Goal: Contribute content: Contribute content

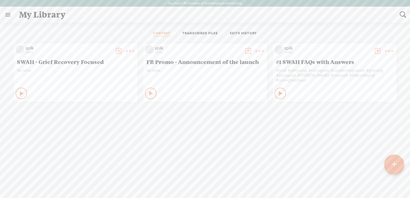
click at [392, 163] on t at bounding box center [394, 164] width 5 height 13
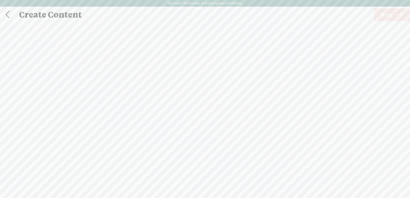
scroll to position [0, 0]
click at [204, 107] on div at bounding box center [205, 110] width 12 height 12
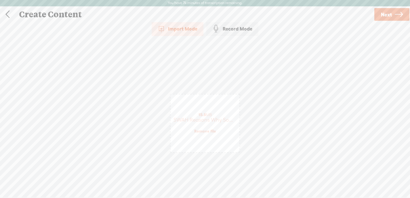
click at [393, 12] on link "Next" at bounding box center [391, 14] width 35 height 13
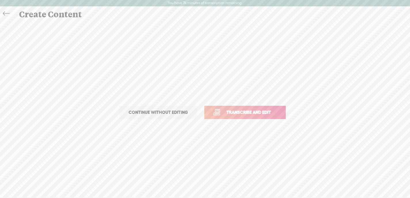
click at [233, 114] on span "Transcribe and edit" at bounding box center [248, 112] width 57 height 7
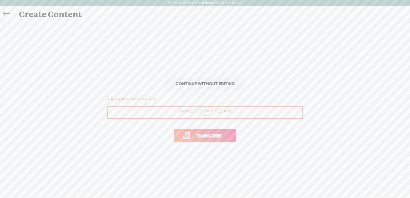
click at [201, 135] on span "Transcribe" at bounding box center [208, 135] width 37 height 7
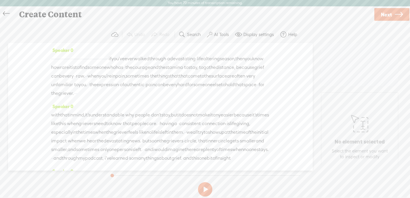
drag, startPoint x: 218, startPoint y: 58, endPoint x: 106, endPoint y: 56, distance: 112.4
click at [106, 56] on div "· · · · · · · · · · · · · · · · · · · · · · · · · · · · · · · · · · · · · · · ·…" at bounding box center [160, 75] width 218 height 43
click at [65, 59] on span "·" at bounding box center [64, 58] width 1 height 9
click at [52, 57] on span "·" at bounding box center [51, 58] width 1 height 9
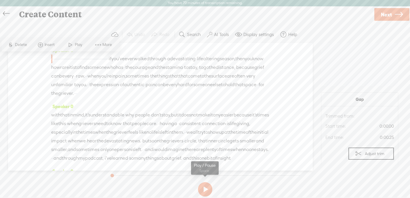
click at [210, 189] on button at bounding box center [205, 189] width 14 height 14
click at [203, 188] on button at bounding box center [205, 189] width 14 height 14
click at [204, 188] on button at bounding box center [205, 189] width 14 height 14
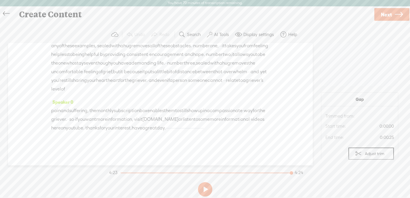
scroll to position [432, 0]
click at [120, 172] on div at bounding box center [205, 172] width 171 height 1
drag, startPoint x: 121, startPoint y: 172, endPoint x: 116, endPoint y: 172, distance: 4.6
click at [116, 172] on div at bounding box center [120, 172] width 13 height 13
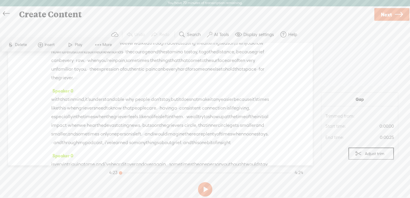
scroll to position [0, 0]
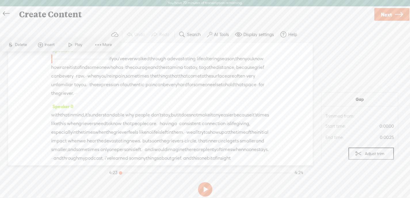
click at [53, 58] on span "·" at bounding box center [52, 58] width 1 height 9
click at [70, 43] on span at bounding box center [70, 44] width 9 height 10
click at [202, 188] on button at bounding box center [205, 189] width 14 height 14
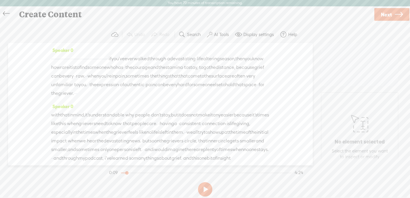
click at [202, 188] on button at bounding box center [205, 189] width 14 height 14
click at [106, 58] on span "·" at bounding box center [105, 58] width 1 height 9
drag, startPoint x: 210, startPoint y: 58, endPoint x: 41, endPoint y: 57, distance: 169.1
click at [41, 57] on div "Speaker 0 · · · · · · · · · · · · · · · · · · · · · · · · · · · · · · · · · · ·…" at bounding box center [160, 104] width 304 height 122
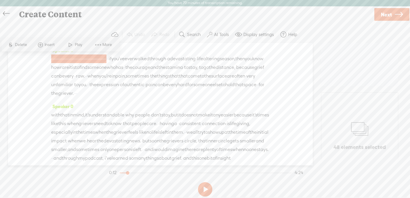
click at [20, 42] on span "Delete" at bounding box center [22, 45] width 14 height 6
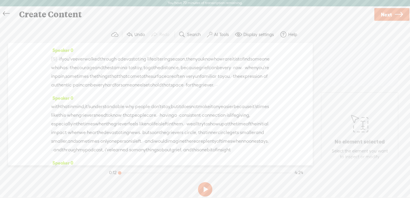
drag, startPoint x: 127, startPoint y: 172, endPoint x: 103, endPoint y: 172, distance: 24.2
click at [103, 172] on div "Trebble audio editor works best with Google Chrome or Firefox. Please switch yo…" at bounding box center [205, 112] width 398 height 172
click at [206, 189] on button at bounding box center [205, 189] width 14 height 14
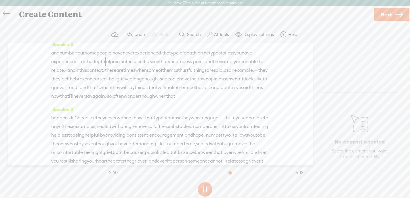
scroll to position [268, 0]
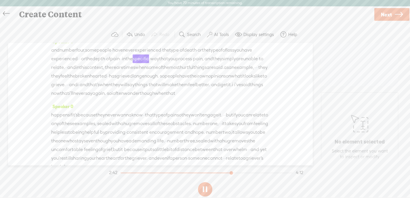
click at [203, 188] on button at bounding box center [205, 189] width 14 height 14
drag, startPoint x: 182, startPoint y: 102, endPoint x: 236, endPoint y: 102, distance: 54.1
click at [236, 97] on div "and number four, some people · have never experienced · the type · of death · o…" at bounding box center [160, 72] width 218 height 52
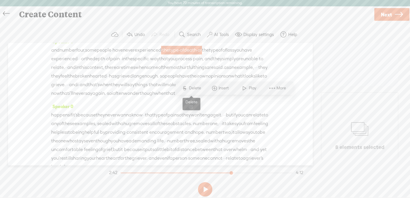
click at [193, 88] on span "Delete" at bounding box center [196, 88] width 14 height 6
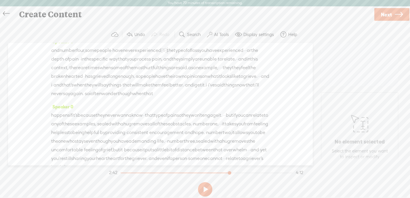
click at [228, 172] on div at bounding box center [229, 172] width 13 height 13
click at [205, 189] on button at bounding box center [205, 189] width 14 height 14
drag, startPoint x: 229, startPoint y: 172, endPoint x: 216, endPoint y: 172, distance: 12.4
click at [216, 172] on div at bounding box center [217, 172] width 13 height 13
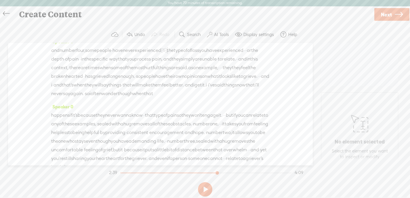
click at [203, 188] on button at bounding box center [205, 189] width 14 height 14
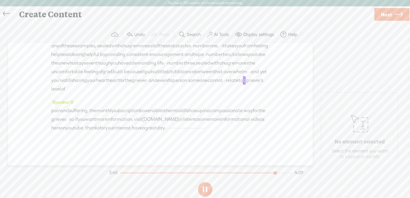
scroll to position [423, 0]
drag, startPoint x: 202, startPoint y: 185, endPoint x: 85, endPoint y: 142, distance: 125.4
click at [202, 185] on button at bounding box center [205, 189] width 14 height 14
click at [285, 173] on div at bounding box center [287, 172] width 13 height 13
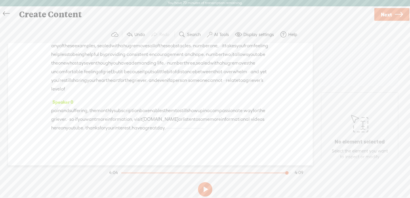
click at [203, 187] on button at bounding box center [205, 189] width 14 height 14
click at [273, 173] on section "4:03 4:09" at bounding box center [206, 172] width 196 height 14
drag, startPoint x: 287, startPoint y: 173, endPoint x: 281, endPoint y: 173, distance: 6.3
click at [281, 173] on div at bounding box center [283, 172] width 13 height 13
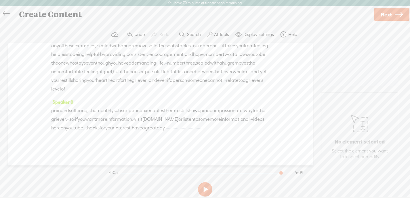
click at [281, 173] on div at bounding box center [281, 172] width 13 height 13
click at [205, 191] on button at bounding box center [205, 189] width 14 height 14
drag, startPoint x: 286, startPoint y: 172, endPoint x: 283, endPoint y: 172, distance: 3.2
click at [283, 172] on div at bounding box center [283, 172] width 13 height 13
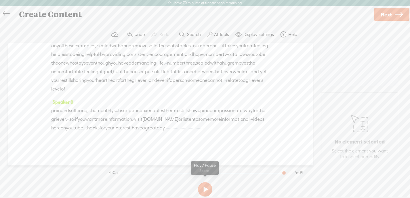
click at [206, 187] on button at bounding box center [205, 189] width 14 height 14
drag, startPoint x: 149, startPoint y: 128, endPoint x: 276, endPoint y: 131, distance: 127.7
click at [276, 131] on div "Speaker 0 [S] · · · · · · · · · · · · · · · · · · · · · · · · · · · · · · · · ·…" at bounding box center [160, 104] width 304 height 122
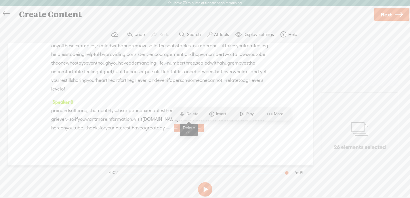
click at [192, 114] on span "Delete" at bounding box center [193, 114] width 14 height 6
drag, startPoint x: 286, startPoint y: 173, endPoint x: 280, endPoint y: 173, distance: 5.5
click at [280, 173] on div at bounding box center [281, 172] width 13 height 13
click at [209, 185] on button at bounding box center [205, 189] width 14 height 14
drag, startPoint x: 153, startPoint y: 128, endPoint x: 142, endPoint y: 128, distance: 10.4
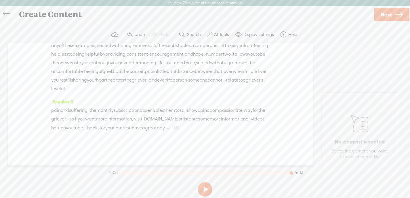
click at [142, 128] on div "pain and suffering, · the monthly subscription box enables them to still show u…" at bounding box center [160, 119] width 218 height 26
click at [96, 112] on span "Delete" at bounding box center [103, 114] width 14 height 6
drag, startPoint x: 291, startPoint y: 172, endPoint x: 288, endPoint y: 173, distance: 2.9
click at [288, 173] on div at bounding box center [288, 172] width 13 height 13
click at [202, 186] on button at bounding box center [205, 189] width 14 height 14
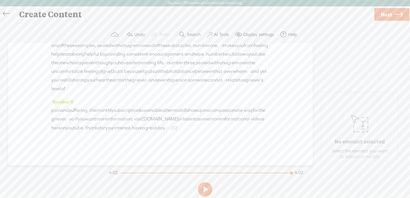
click at [386, 12] on span "Next" at bounding box center [386, 14] width 11 height 15
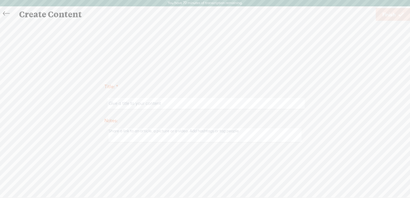
click at [162, 103] on input "text" at bounding box center [206, 103] width 197 height 11
type input "SWAH Enables You to Overcome the Various Reasons One Might Not Be Able to Stay"
click at [157, 134] on textarea at bounding box center [204, 135] width 193 height 14
click at [388, 14] on span "Finish" at bounding box center [388, 14] width 13 height 15
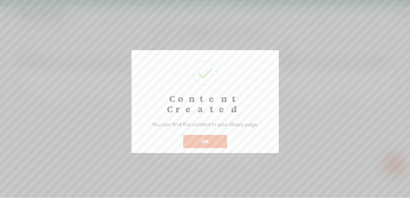
click at [204, 135] on button "OK" at bounding box center [205, 141] width 44 height 13
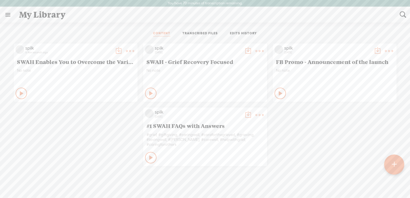
click at [115, 48] on t at bounding box center [118, 51] width 8 height 8
click at [116, 50] on t at bounding box center [118, 51] width 8 height 8
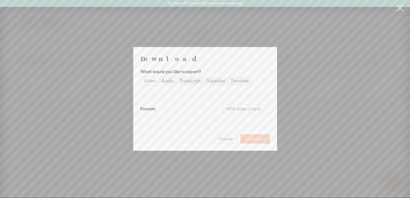
click at [254, 139] on span "Download" at bounding box center [255, 139] width 20 height 6
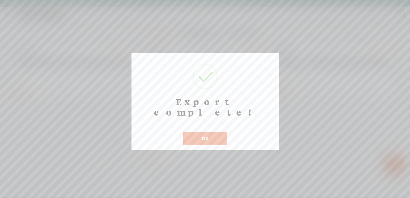
click at [204, 132] on button "OK" at bounding box center [205, 138] width 44 height 13
